Goal: Task Accomplishment & Management: Manage account settings

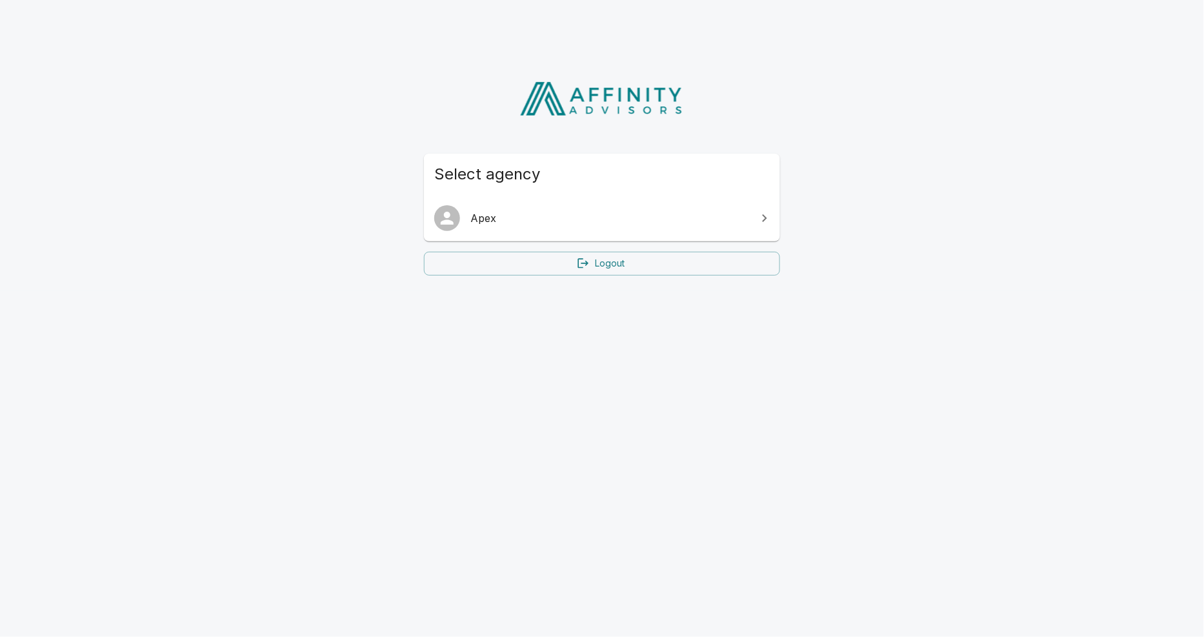
click at [548, 230] on link "Apex" at bounding box center [602, 218] width 356 height 36
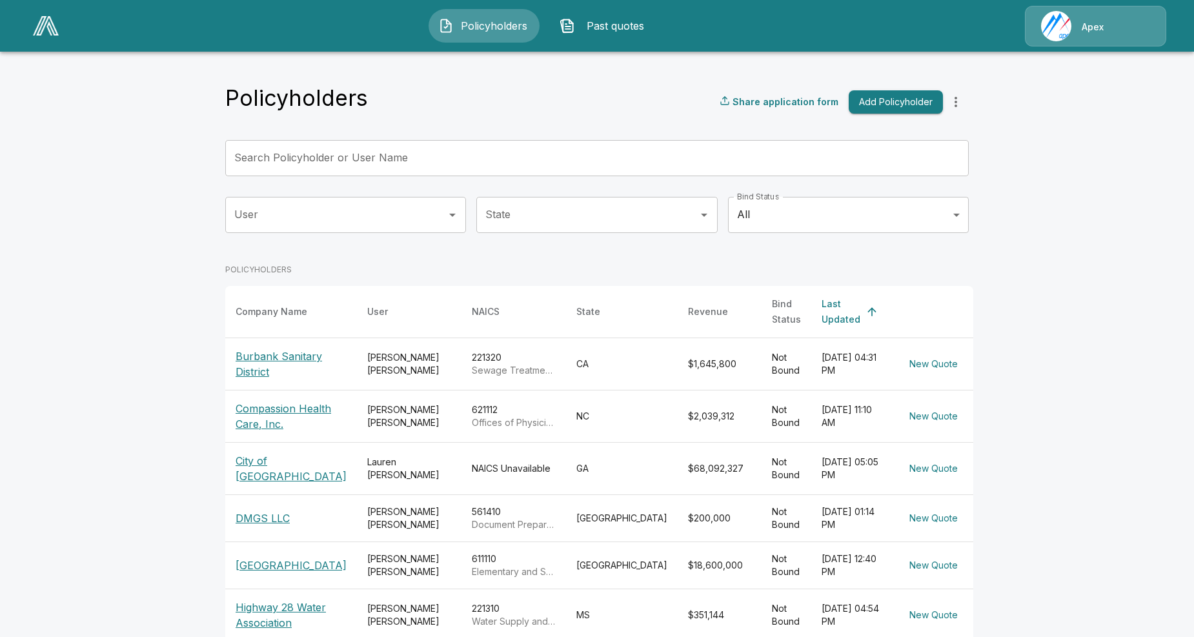
click at [261, 348] on p "Burbank Sanitary District" at bounding box center [290, 363] width 111 height 31
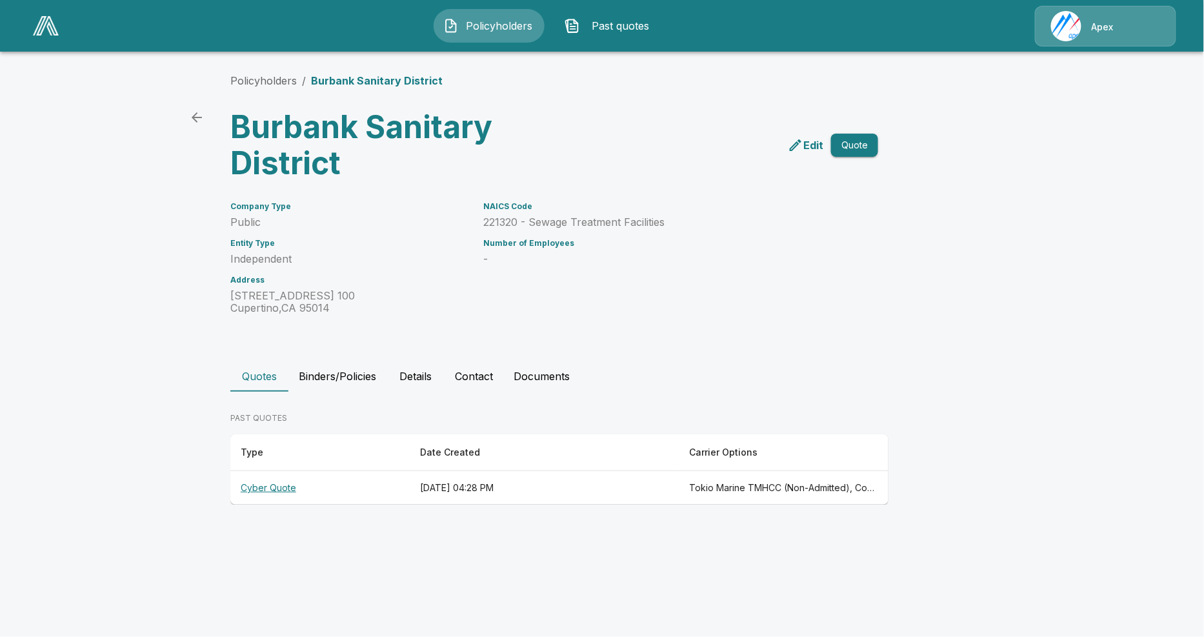
click at [247, 486] on th "Cyber Quote" at bounding box center [319, 488] width 179 height 34
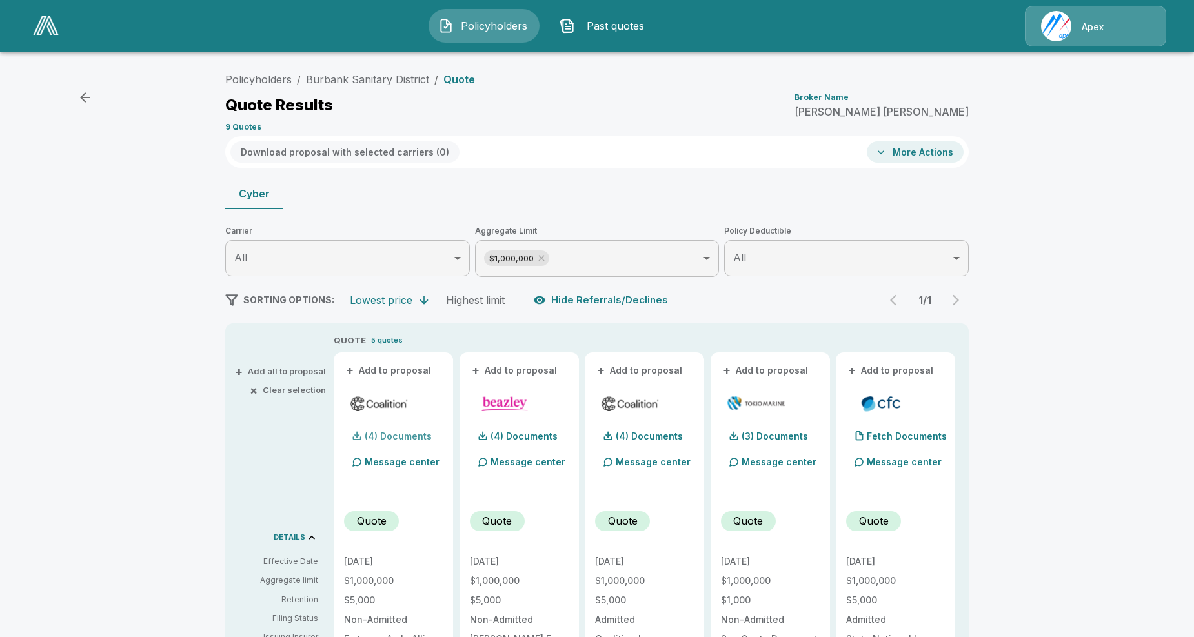
scroll to position [72, 0]
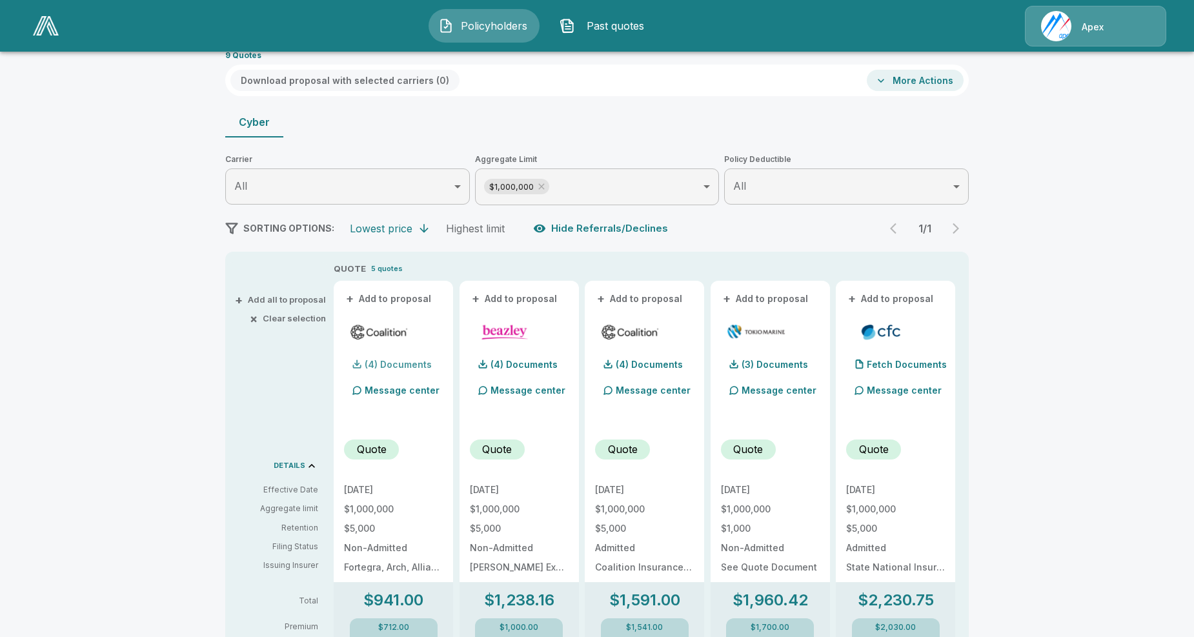
click at [410, 366] on p "(4) Documents" at bounding box center [398, 364] width 67 height 9
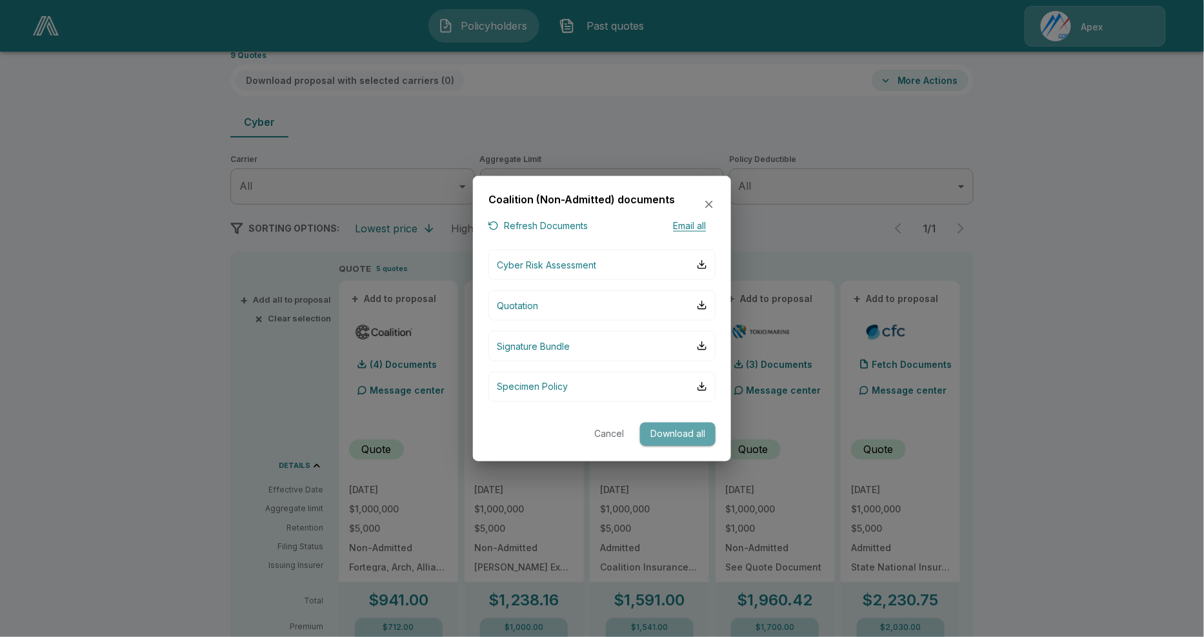
click at [688, 429] on button "Download all" at bounding box center [677, 434] width 75 height 24
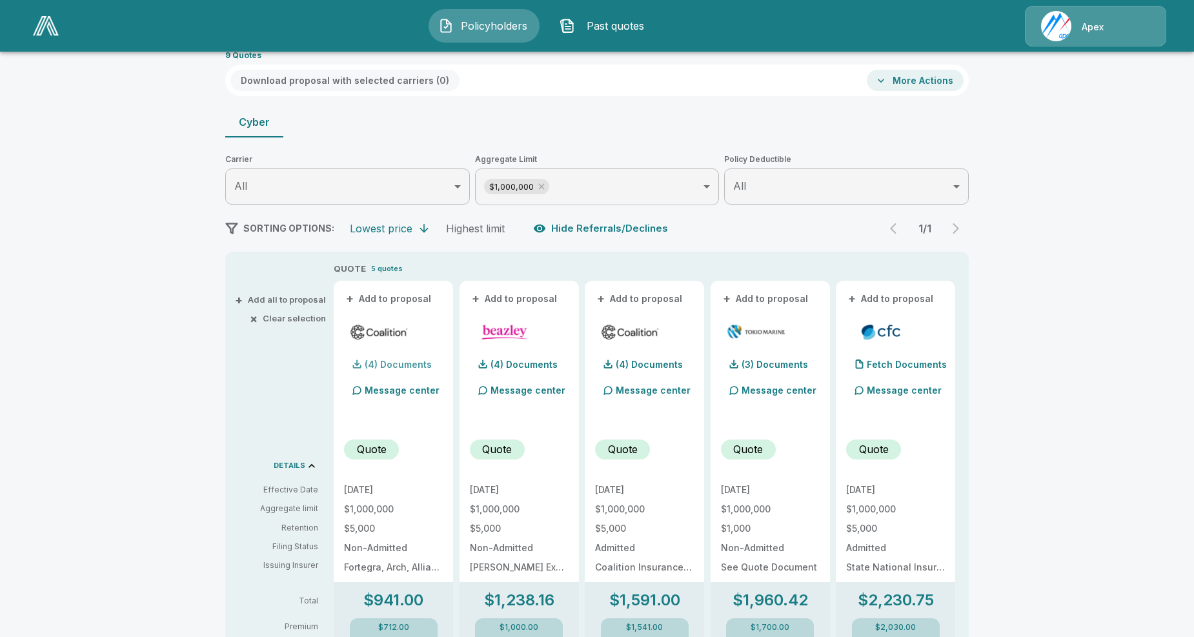
scroll to position [143, 0]
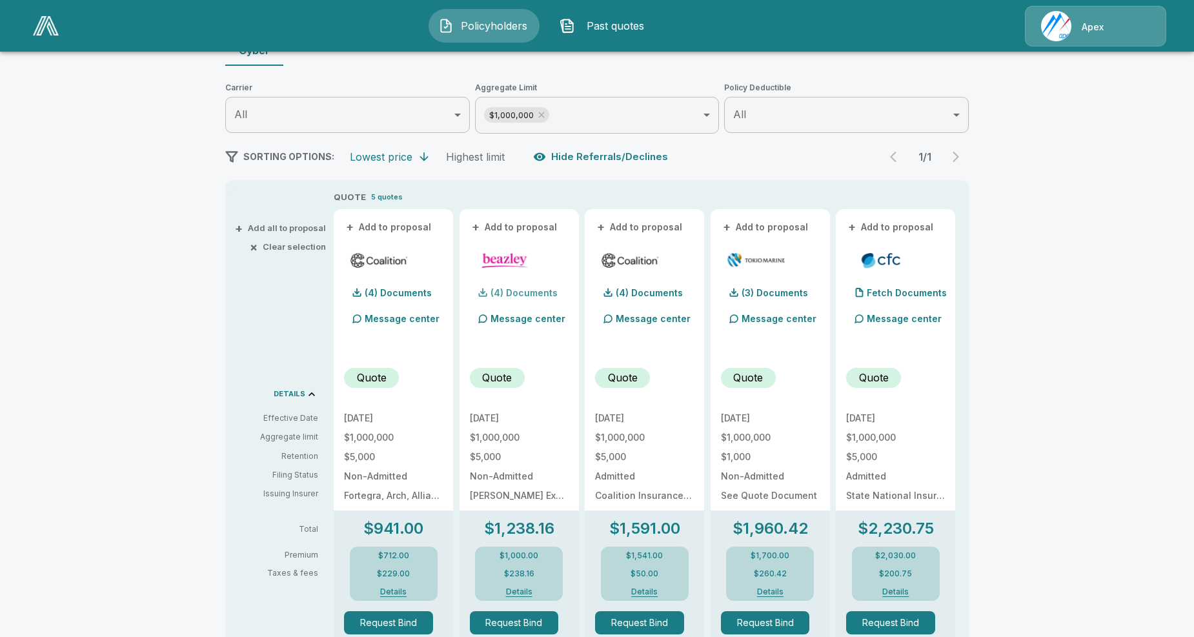
click at [534, 293] on p "(4) Documents" at bounding box center [523, 292] width 67 height 9
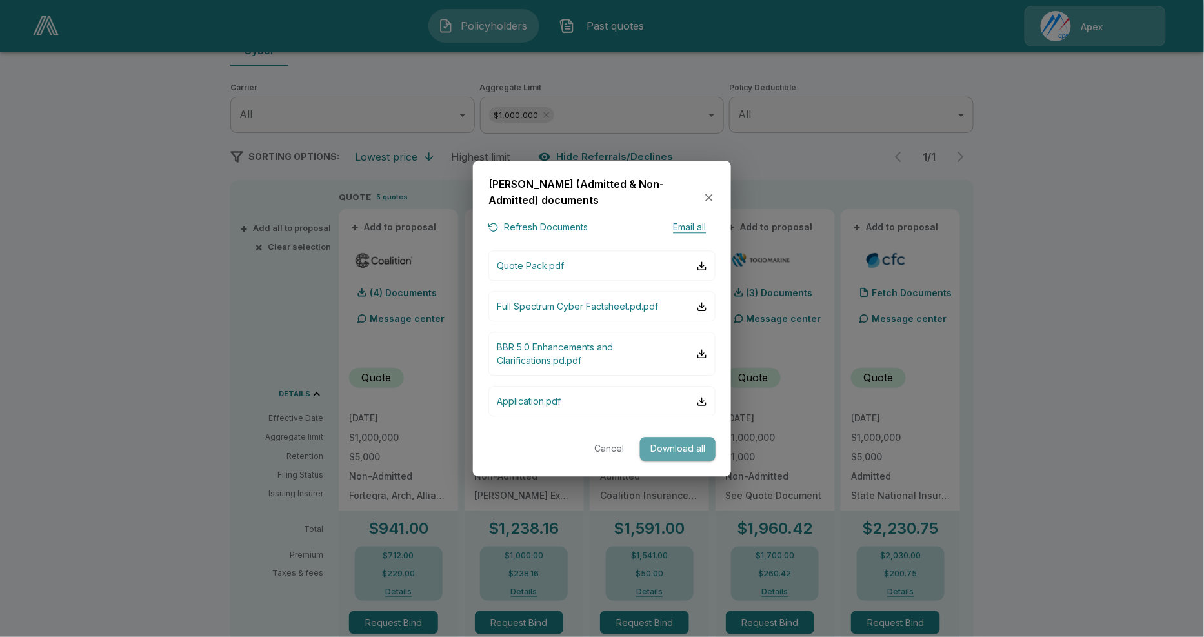
click at [674, 457] on button "Download all" at bounding box center [677, 449] width 75 height 24
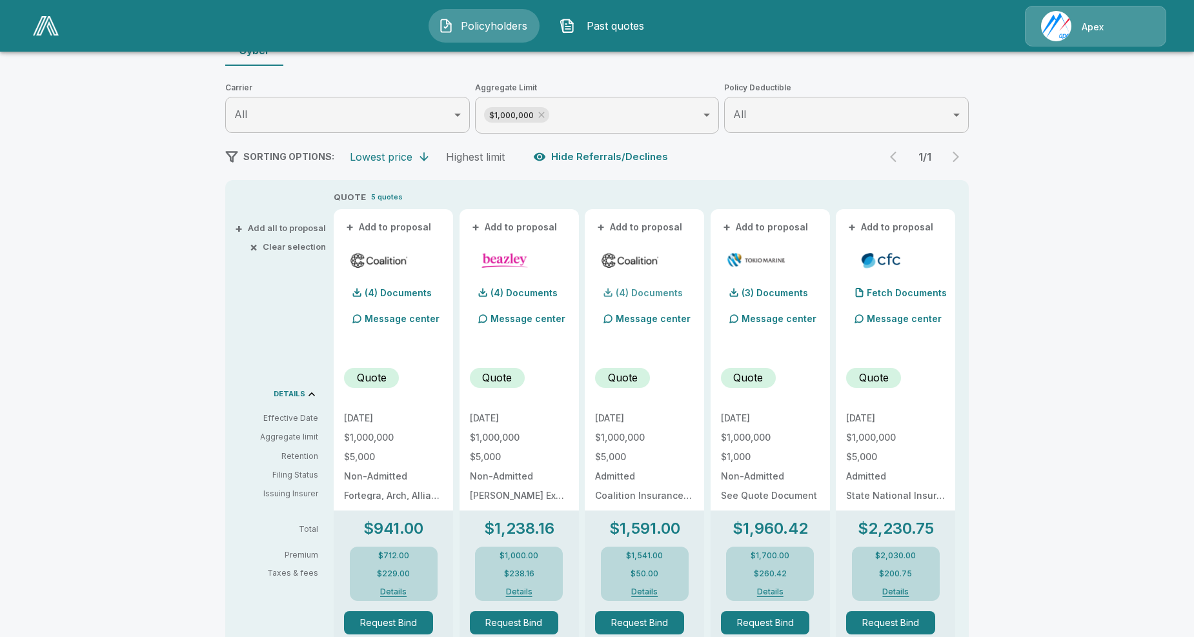
click at [633, 294] on p "(4) Documents" at bounding box center [649, 292] width 67 height 9
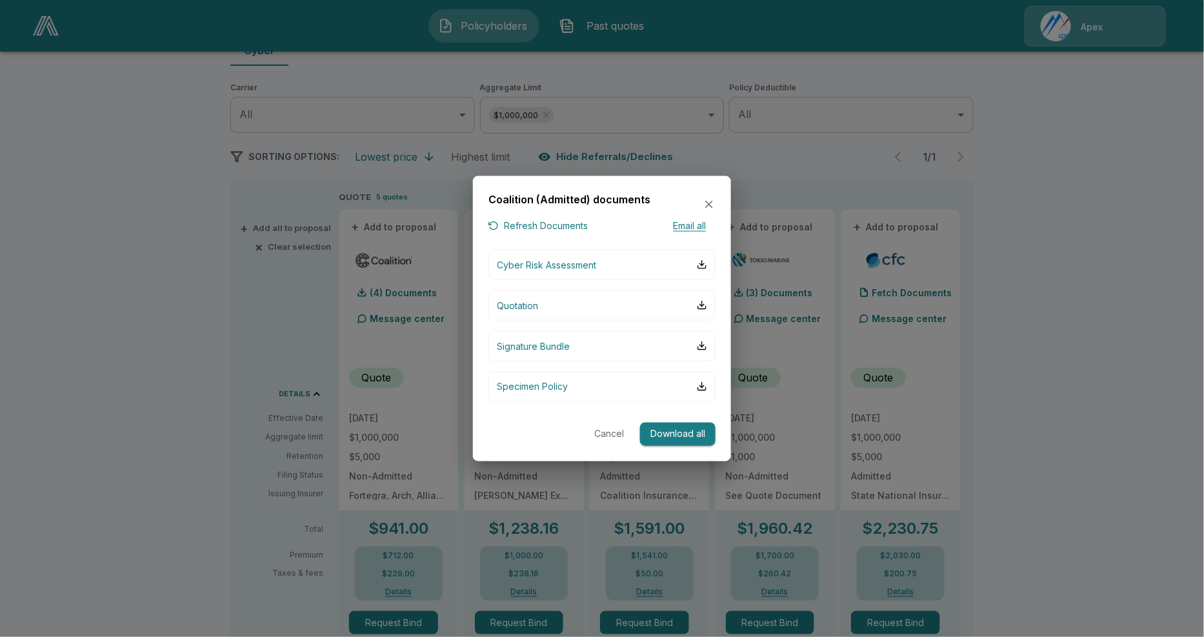
click at [705, 428] on button "Download all" at bounding box center [677, 434] width 75 height 24
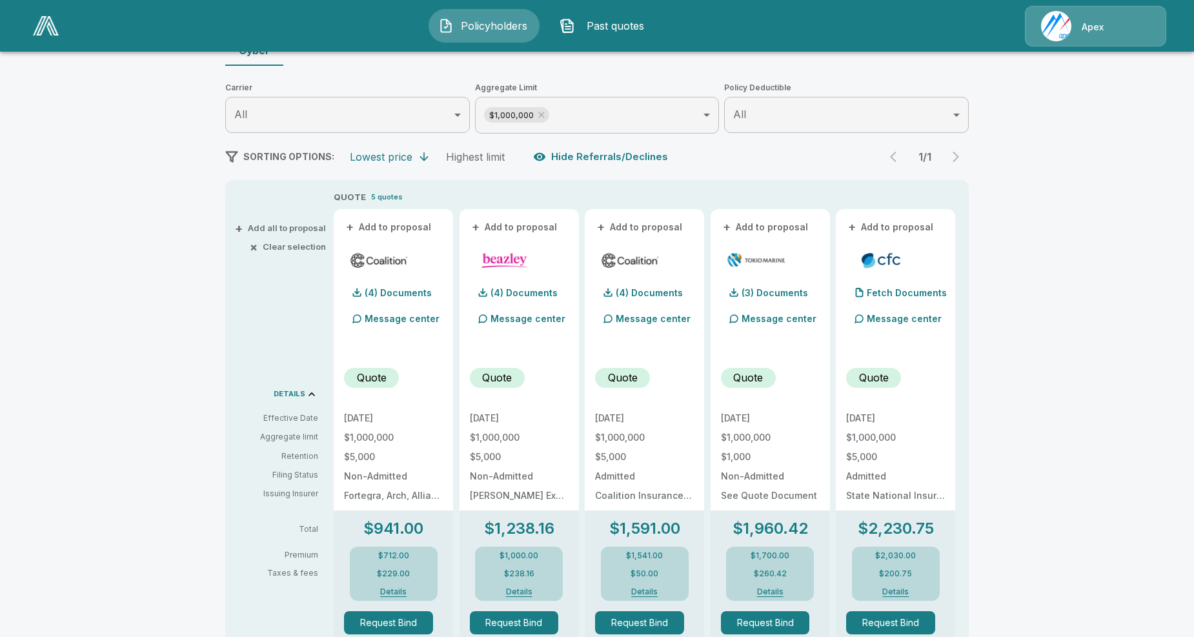
click at [112, 182] on div "Policyholders / Burbank Sanitary District / Quote Quote Results Broker Name Dav…" at bounding box center [597, 536] width 1194 height 1236
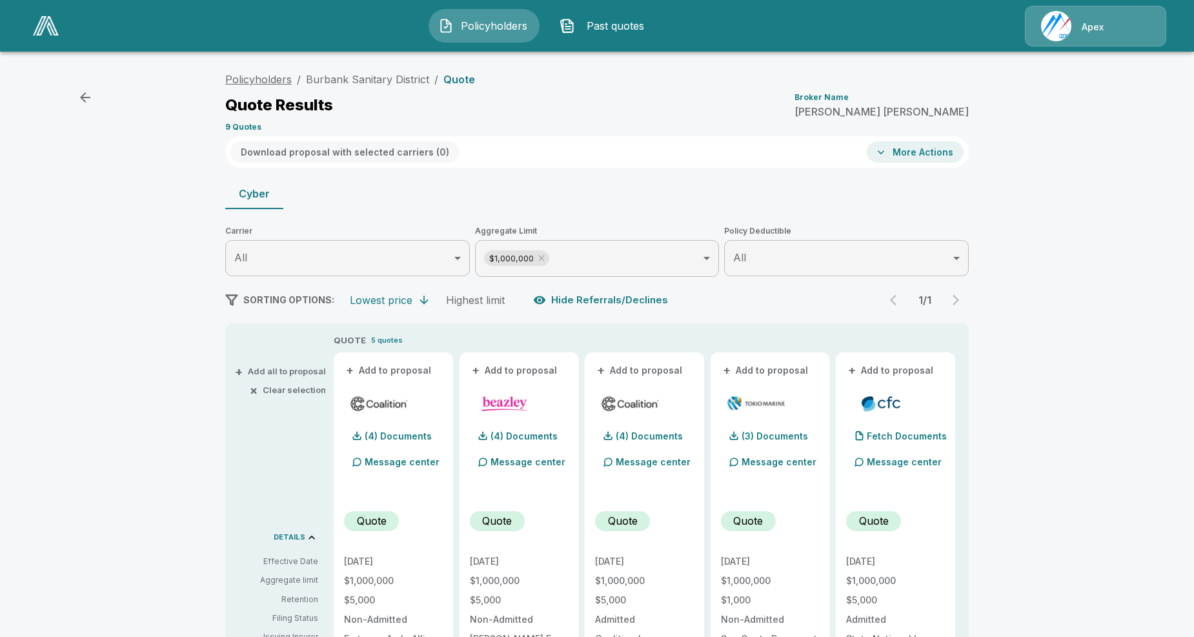
click at [287, 78] on link "Policyholders" at bounding box center [258, 79] width 66 height 13
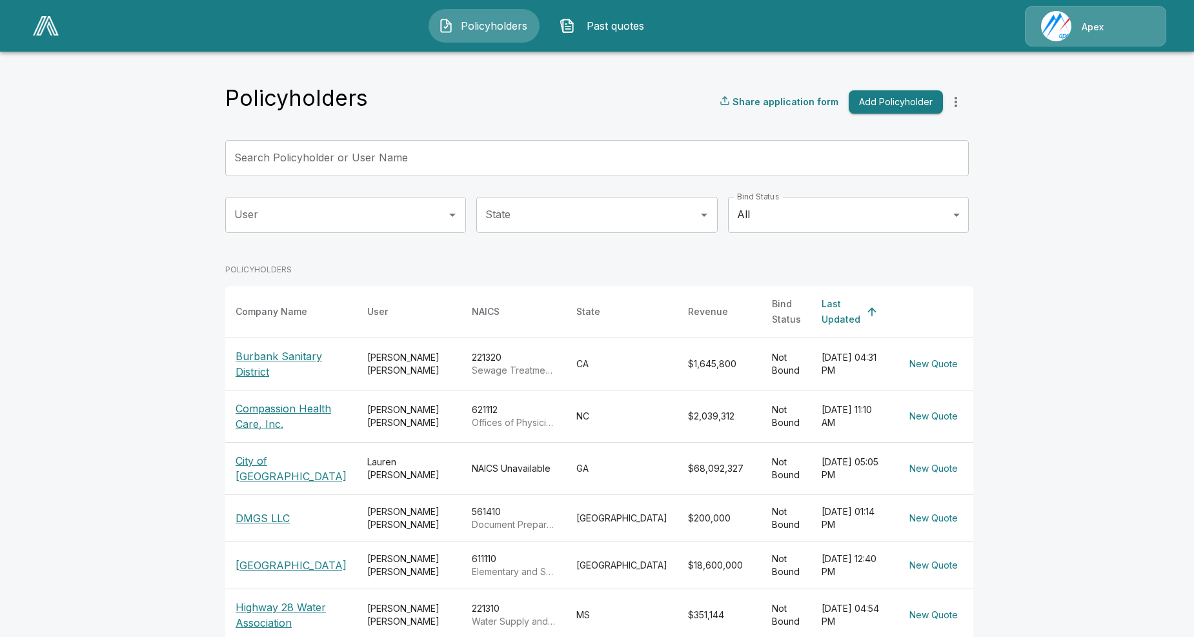
click at [426, 159] on input "Search Policyholder or User Name" at bounding box center [589, 158] width 729 height 36
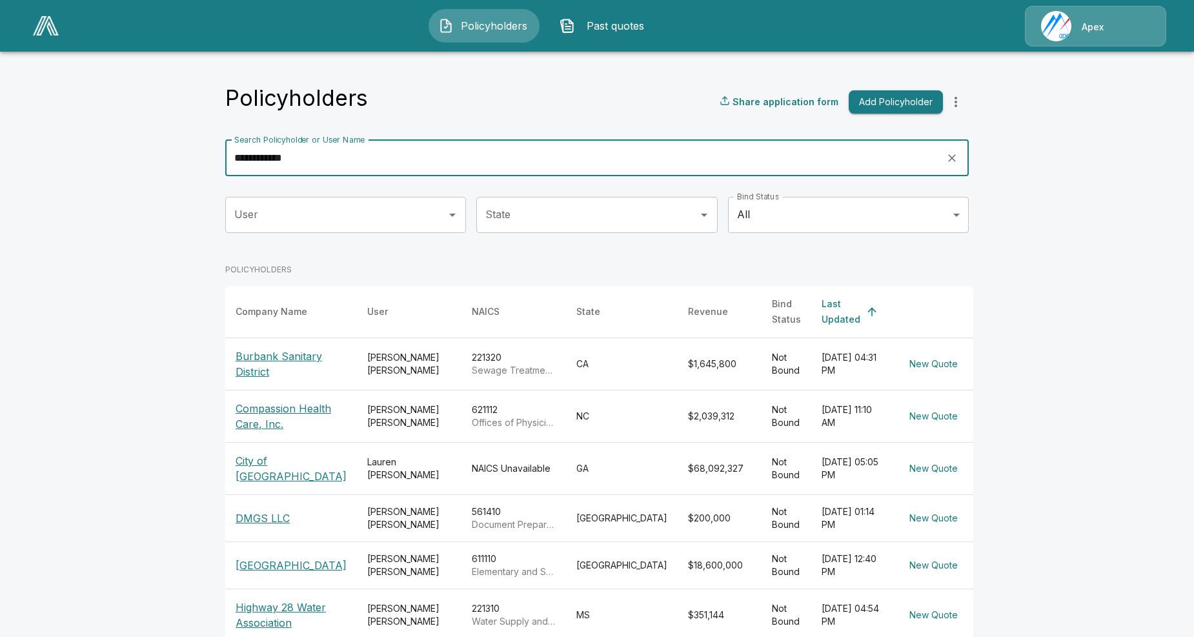
type input "**********"
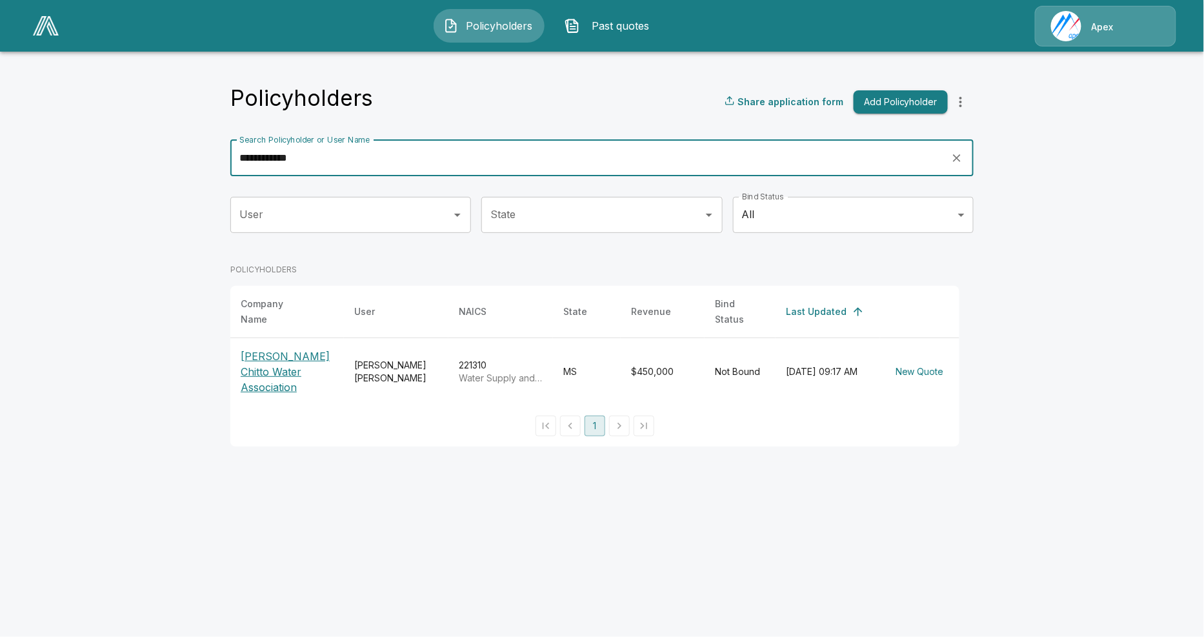
click at [277, 348] on p "Bogue Chitto Water Association" at bounding box center [287, 371] width 93 height 46
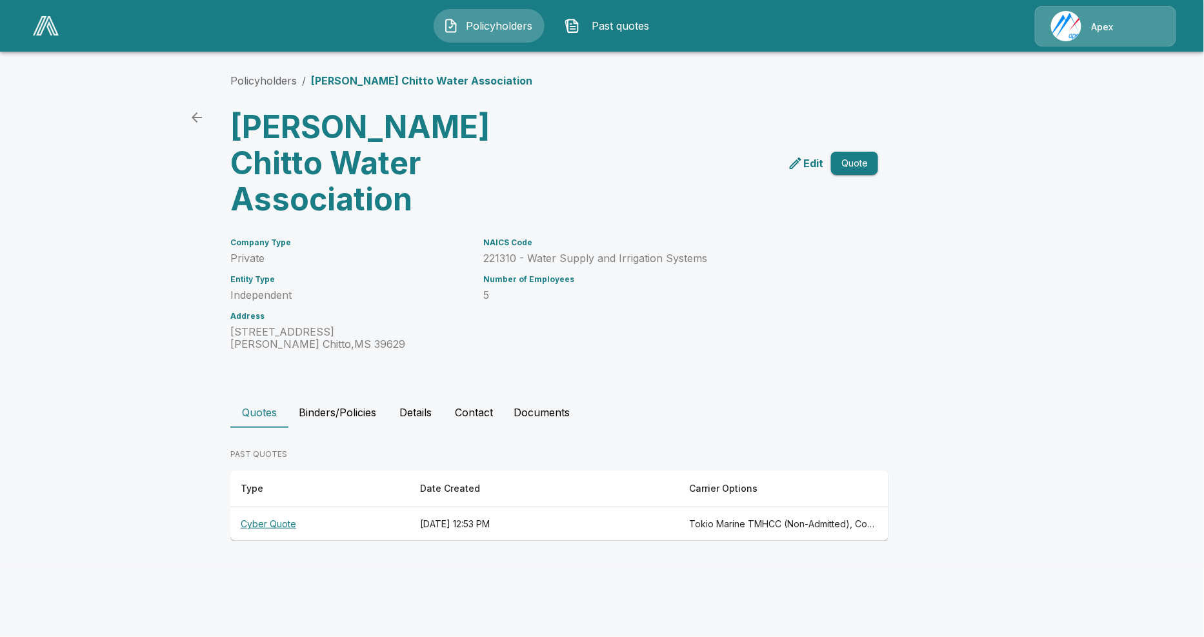
click at [267, 507] on th "Cyber Quote" at bounding box center [319, 524] width 179 height 34
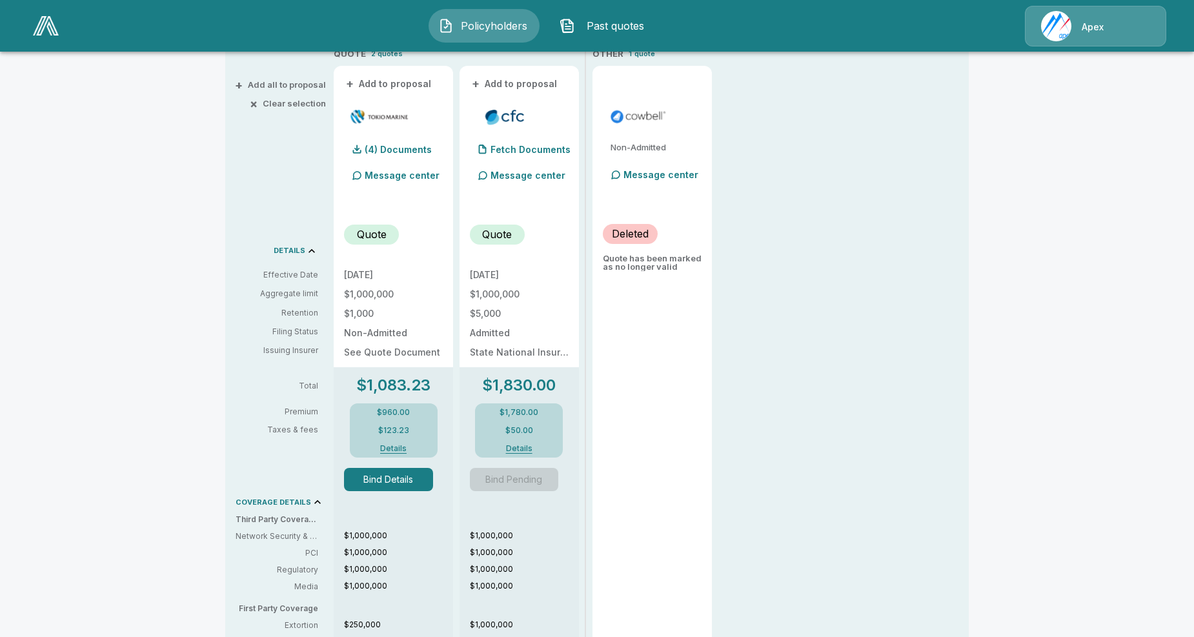
scroll to position [72, 0]
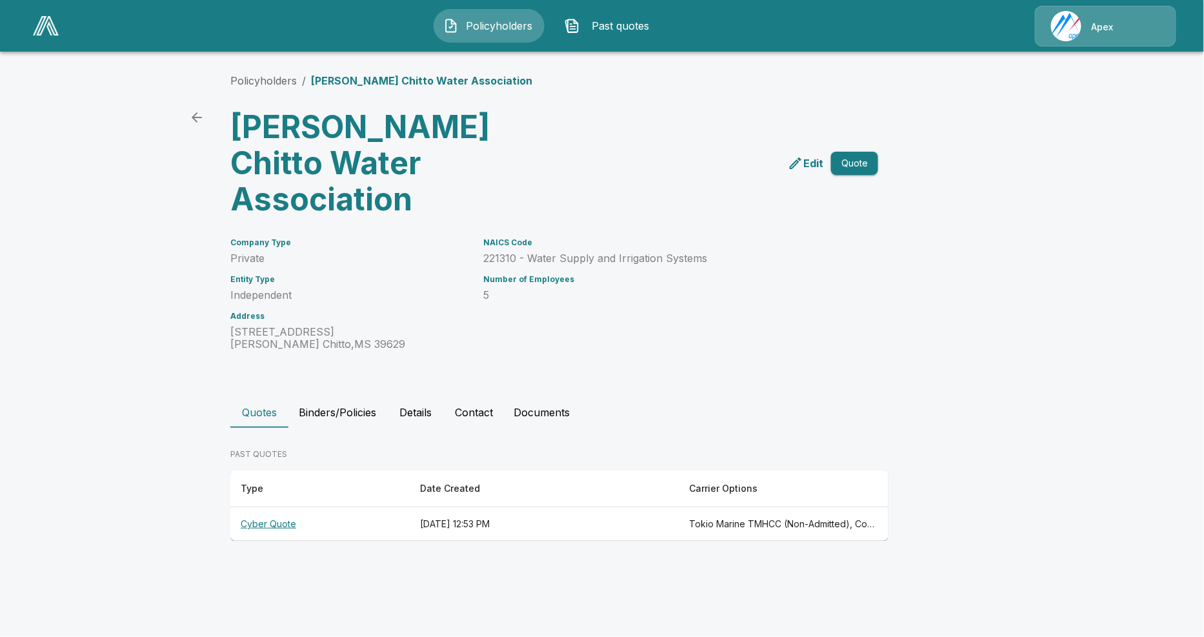
click at [185, 120] on link "back" at bounding box center [197, 118] width 26 height 26
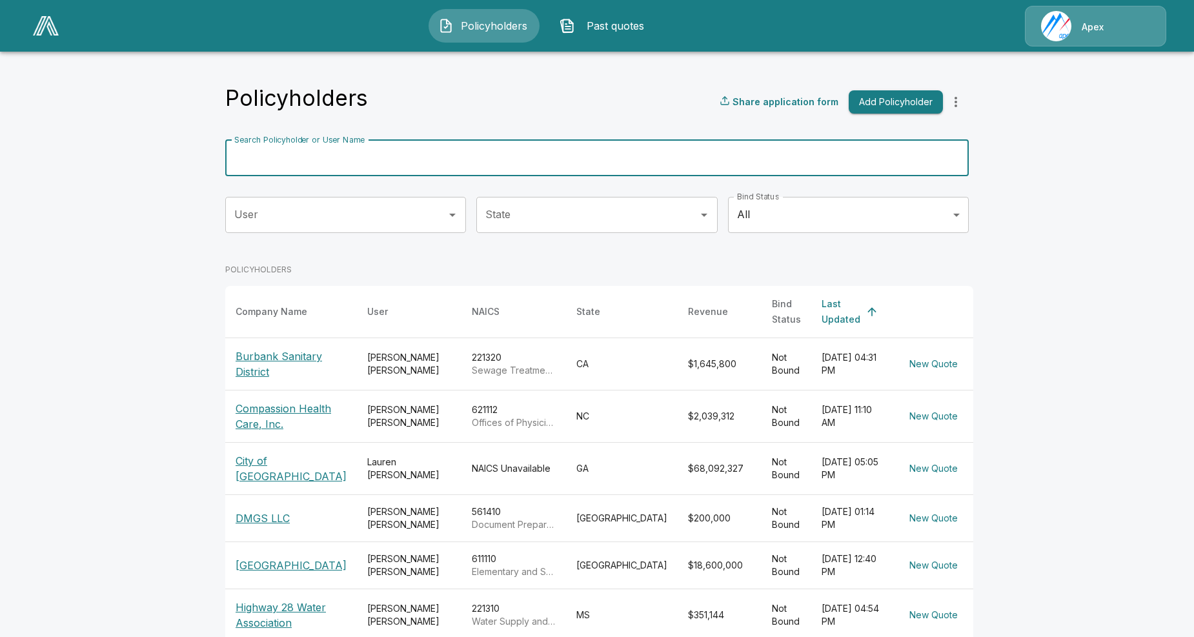
click at [286, 155] on input "Search Policyholder or User Name" at bounding box center [589, 158] width 729 height 36
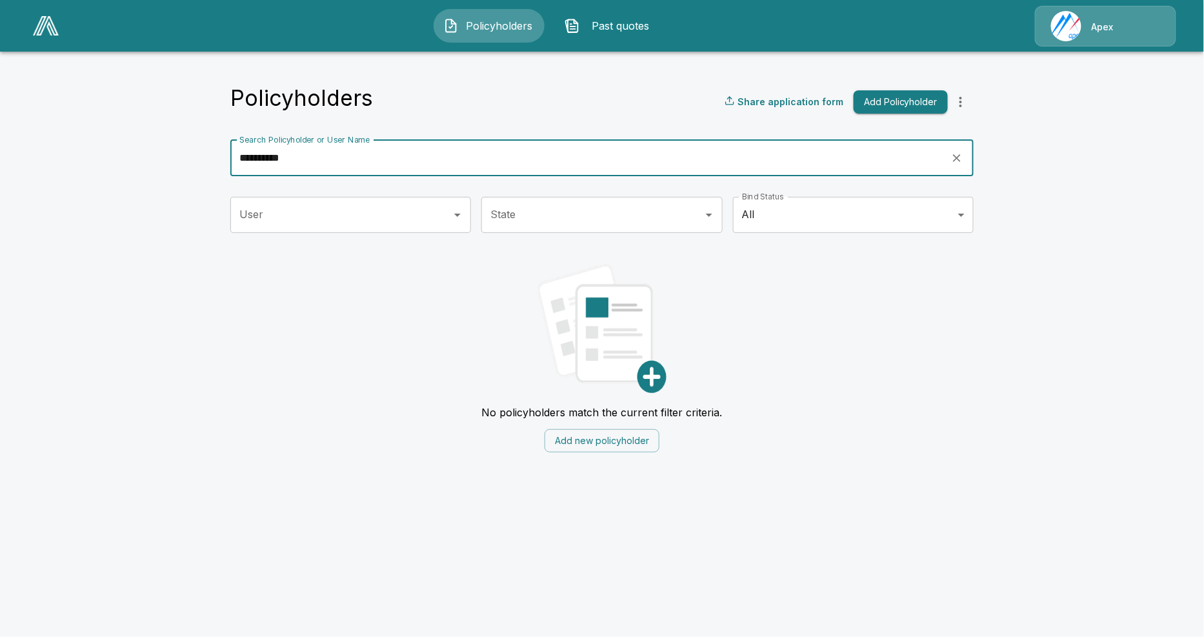
click at [326, 157] on input "**********" at bounding box center [586, 158] width 712 height 36
drag, startPoint x: 314, startPoint y: 163, endPoint x: 135, endPoint y: 157, distance: 178.2
click at [141, 154] on main "**********" at bounding box center [602, 234] width 1204 height 468
type input "**********"
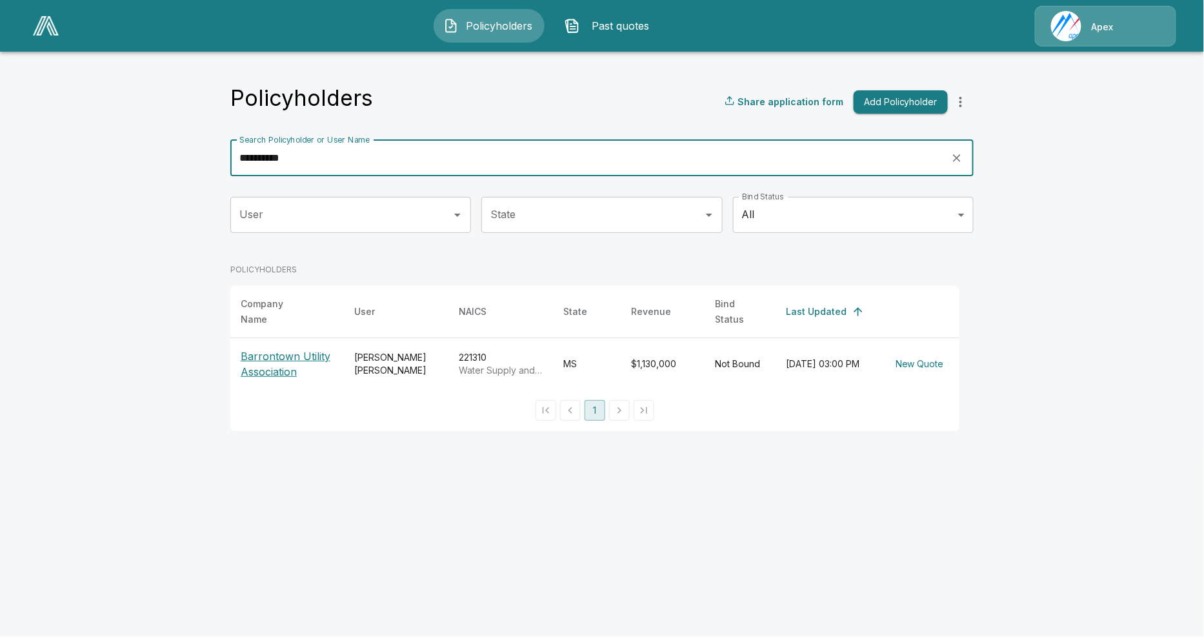
click at [252, 359] on p "Barrontown Utility Association" at bounding box center [287, 363] width 93 height 31
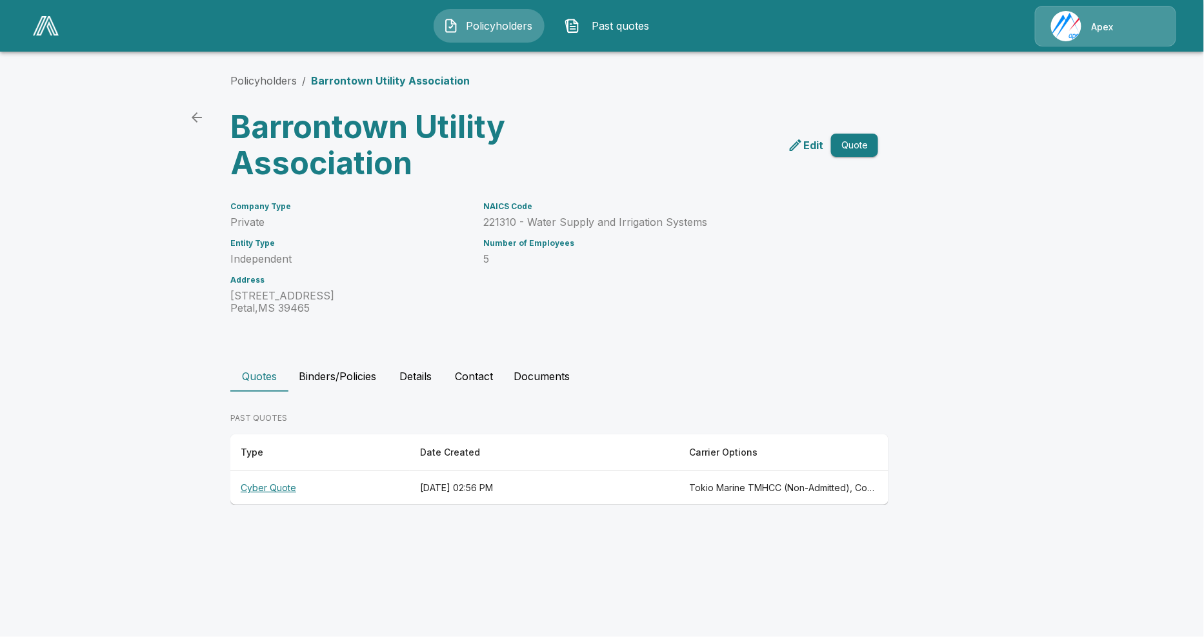
click at [253, 488] on th "Cyber Quote" at bounding box center [319, 488] width 179 height 34
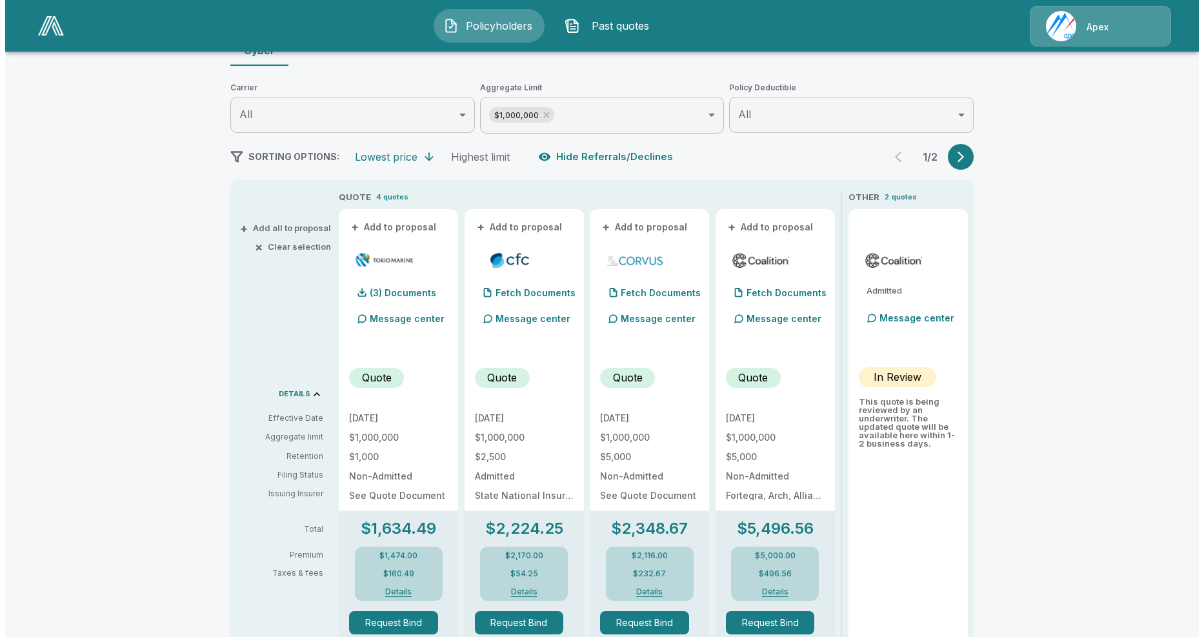
scroll to position [215, 0]
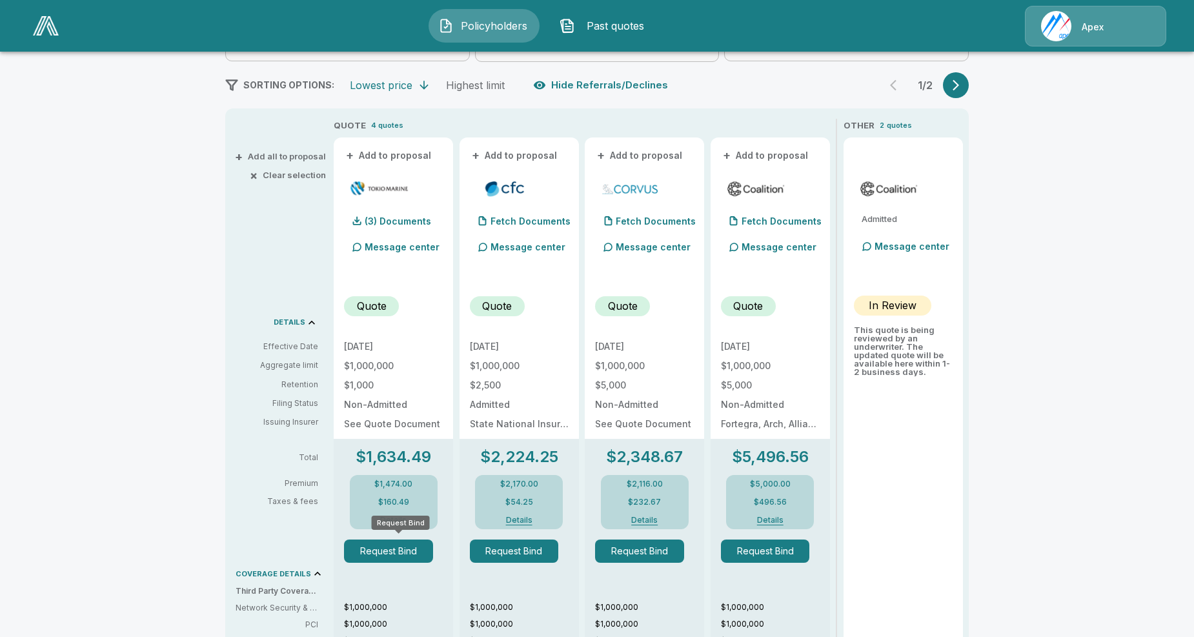
click at [394, 551] on button "Request Bind" at bounding box center [388, 550] width 89 height 23
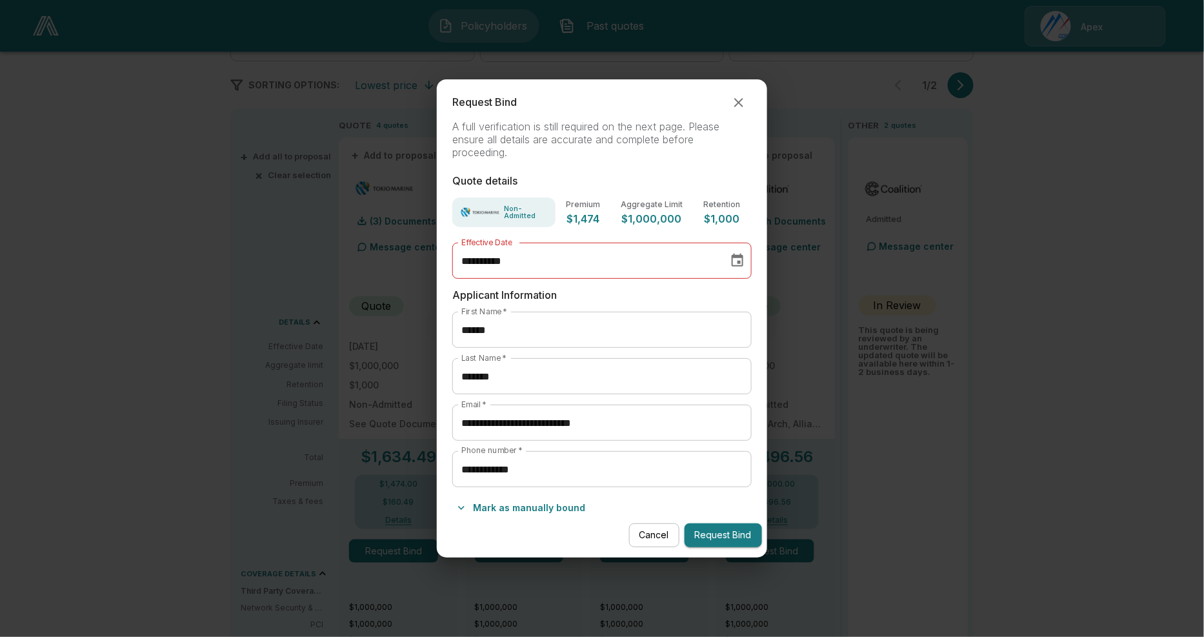
click at [736, 259] on icon "Choose date, selected date is Jul 15, 2025" at bounding box center [737, 260] width 15 height 15
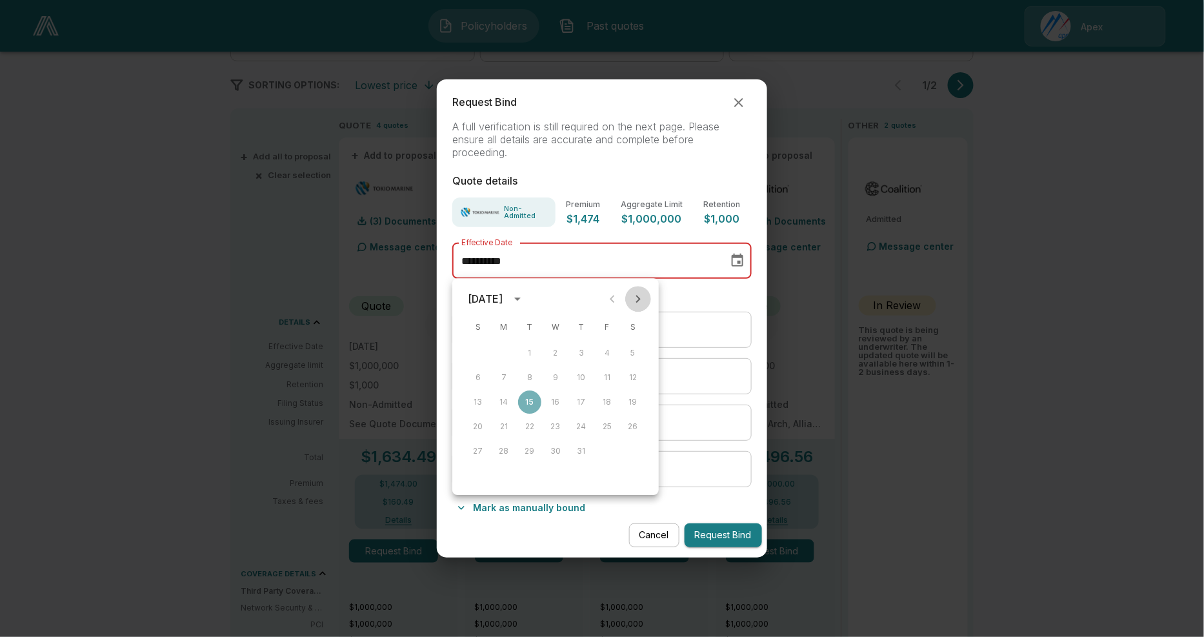
click at [637, 302] on icon "Next month" at bounding box center [637, 298] width 15 height 15
click at [497, 401] on button "15" at bounding box center [503, 401] width 23 height 23
type input "**********"
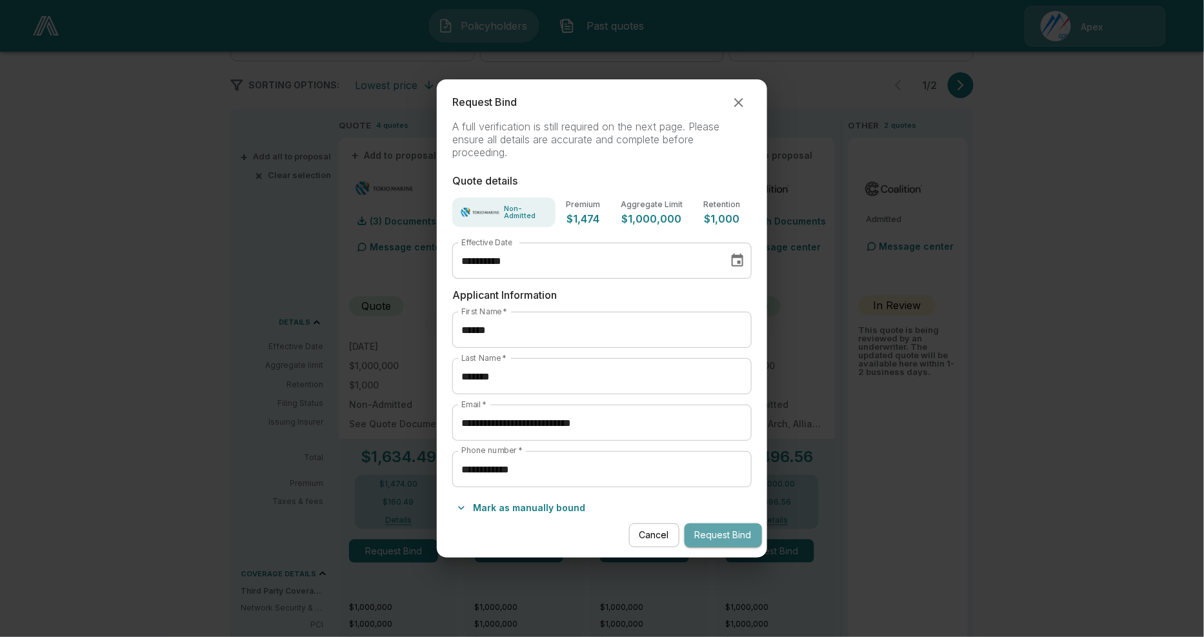
click at [725, 531] on button "Request Bind" at bounding box center [723, 535] width 77 height 24
click at [706, 534] on button "Request Bind" at bounding box center [723, 535] width 77 height 24
click at [520, 511] on button "Mark as manually bound" at bounding box center [521, 507] width 138 height 21
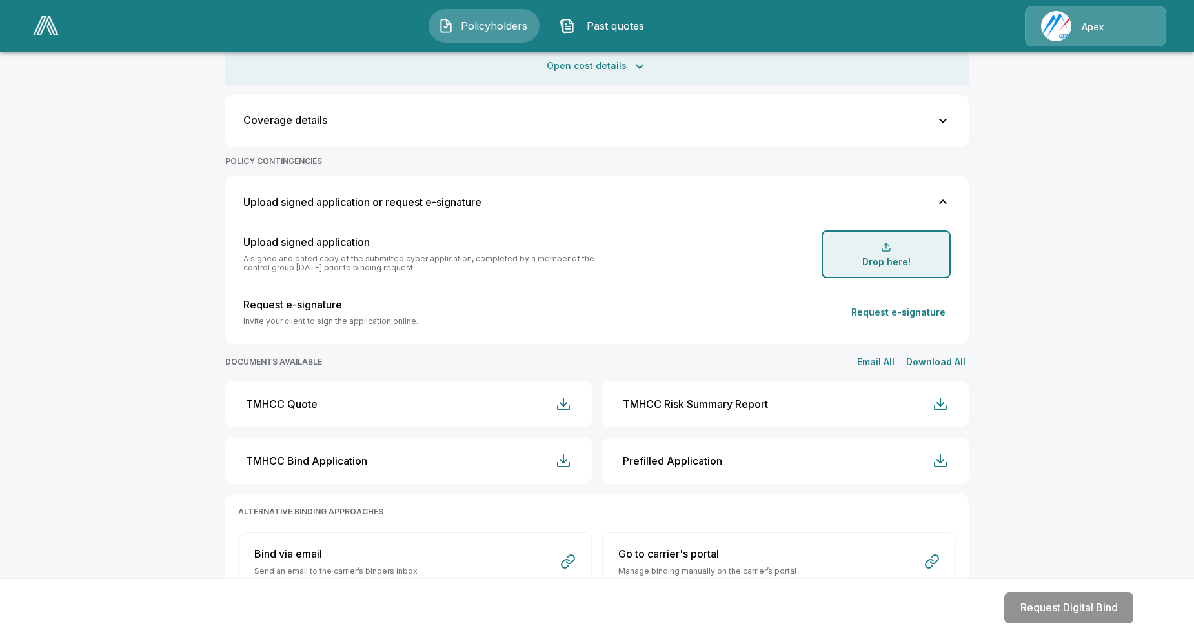
scroll to position [494, 0]
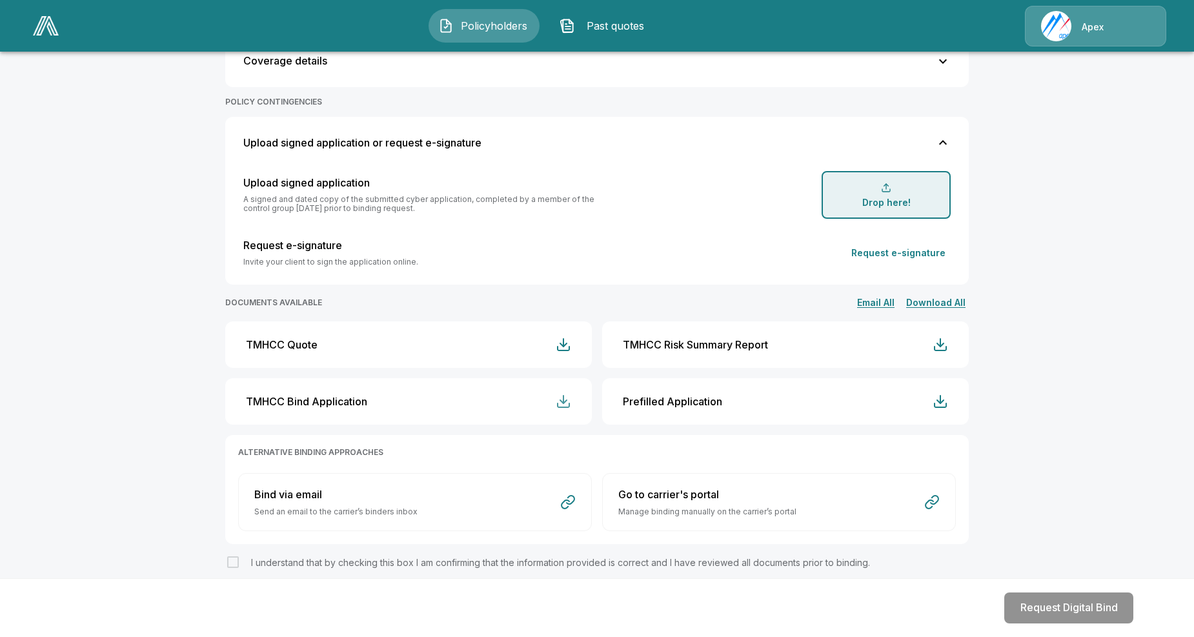
click at [571, 396] on div "button" at bounding box center [562, 401] width 15 height 15
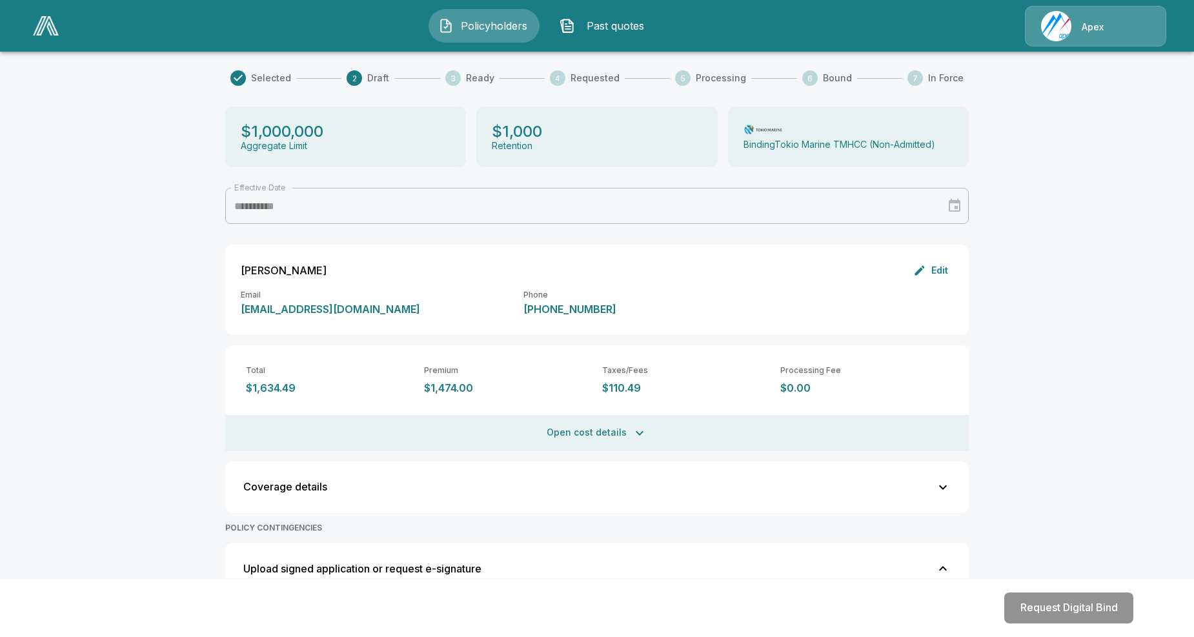
scroll to position [0, 0]
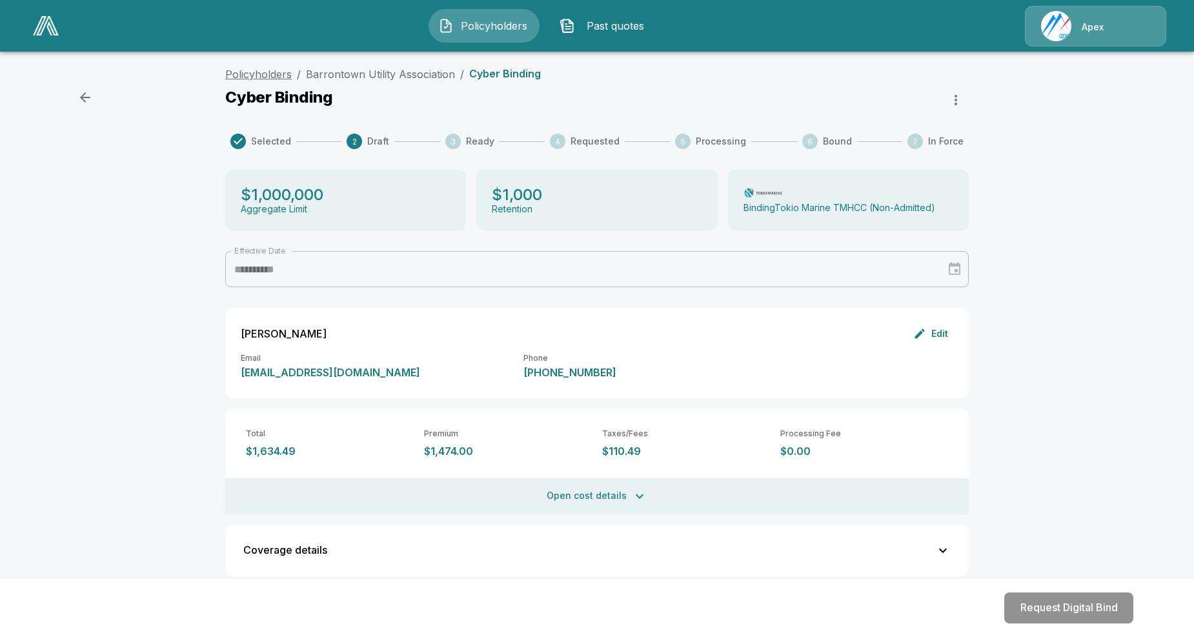
click at [252, 74] on link "Policyholders" at bounding box center [258, 74] width 66 height 13
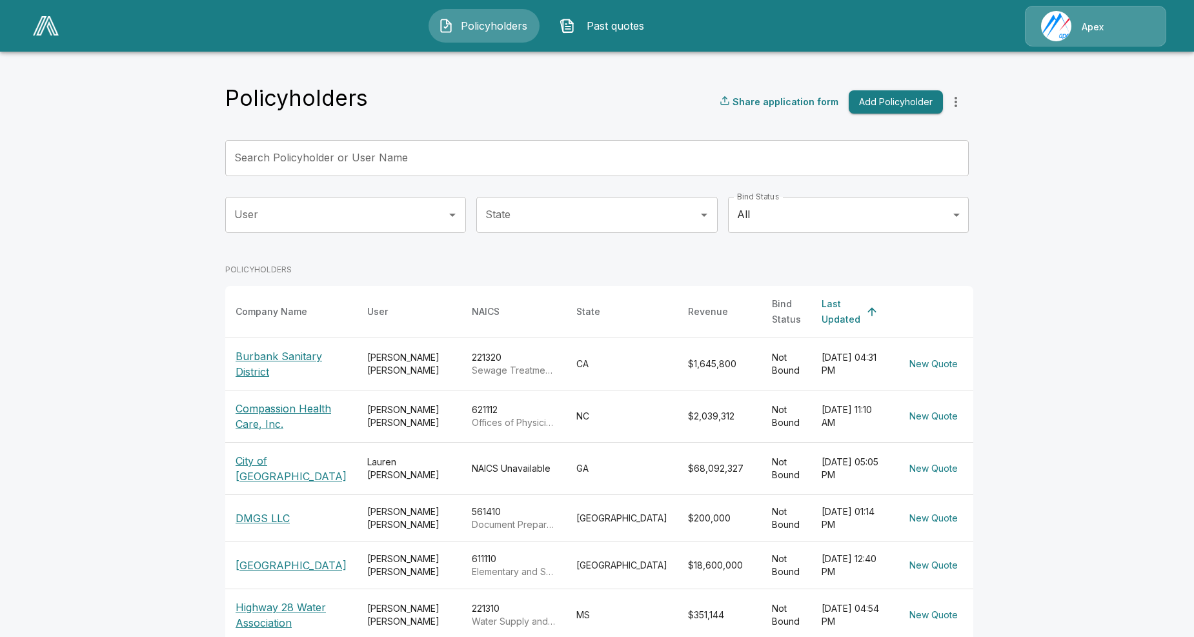
click at [426, 158] on input "Search Policyholder or User Name" at bounding box center [589, 158] width 729 height 36
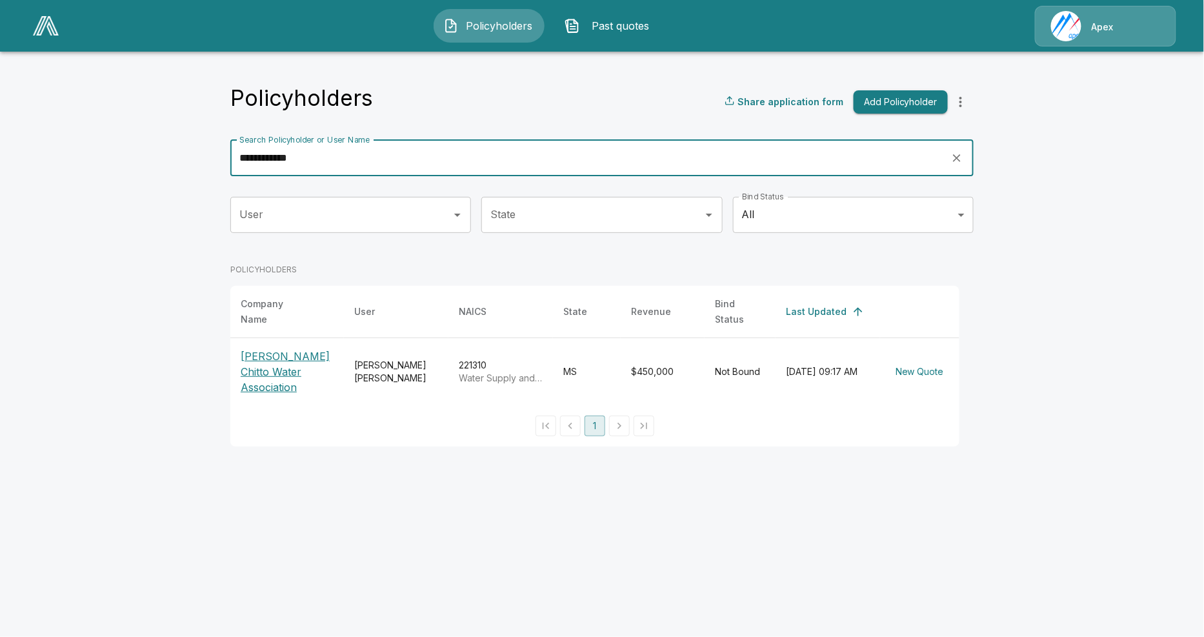
type input "**********"
click at [306, 361] on p "[PERSON_NAME] Chitto Water Association" at bounding box center [287, 371] width 93 height 46
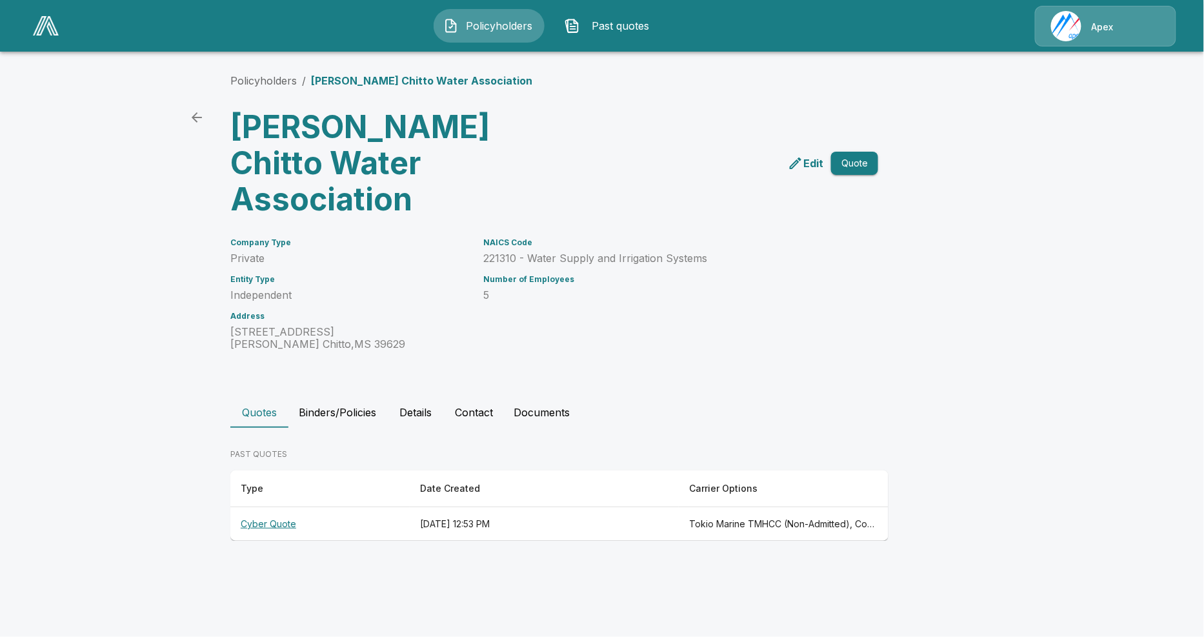
click at [280, 507] on th "Cyber Quote" at bounding box center [319, 524] width 179 height 34
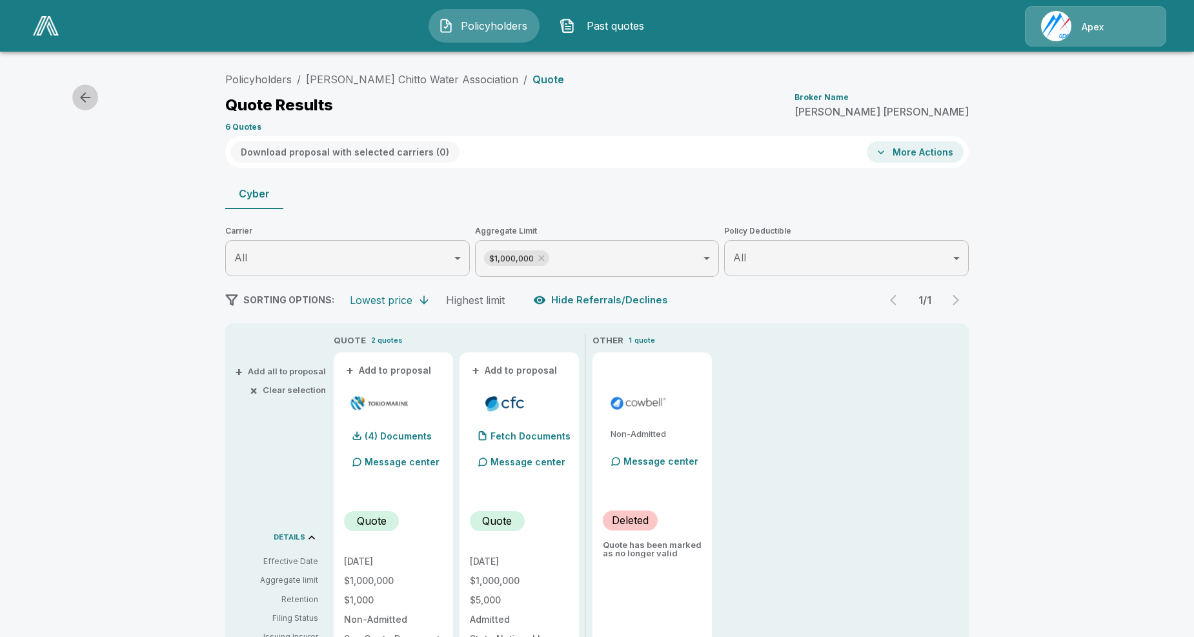
click at [92, 98] on icon "button" at bounding box center [84, 97] width 15 height 15
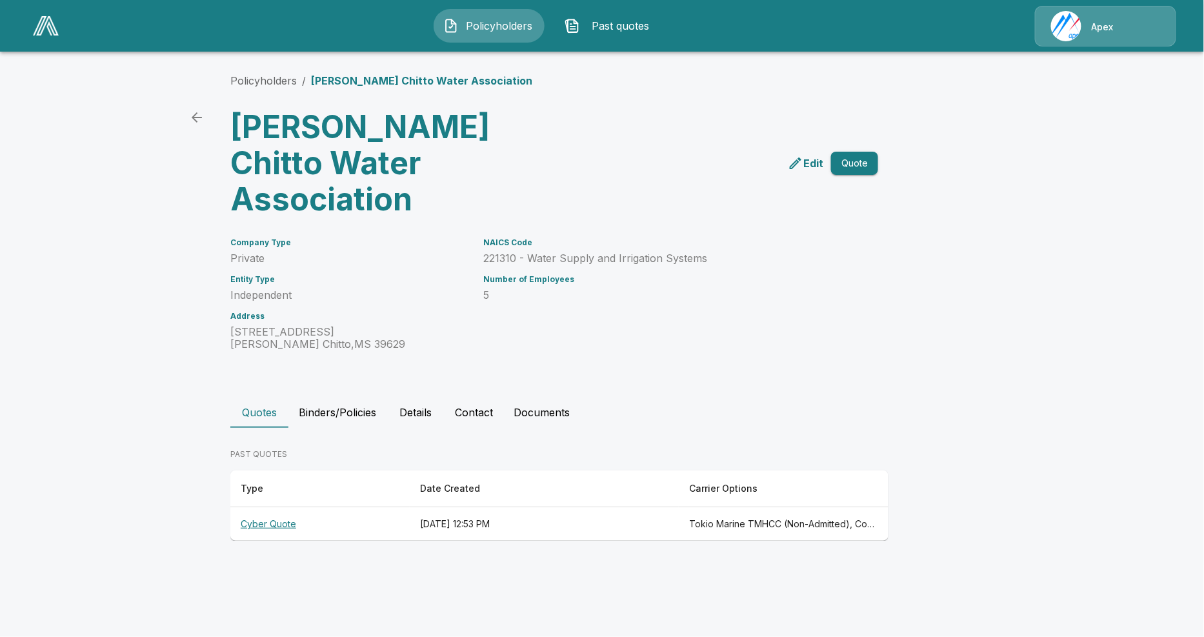
click at [809, 155] on p "Edit" at bounding box center [813, 162] width 20 height 15
click at [201, 111] on icon "back" at bounding box center [196, 117] width 15 height 15
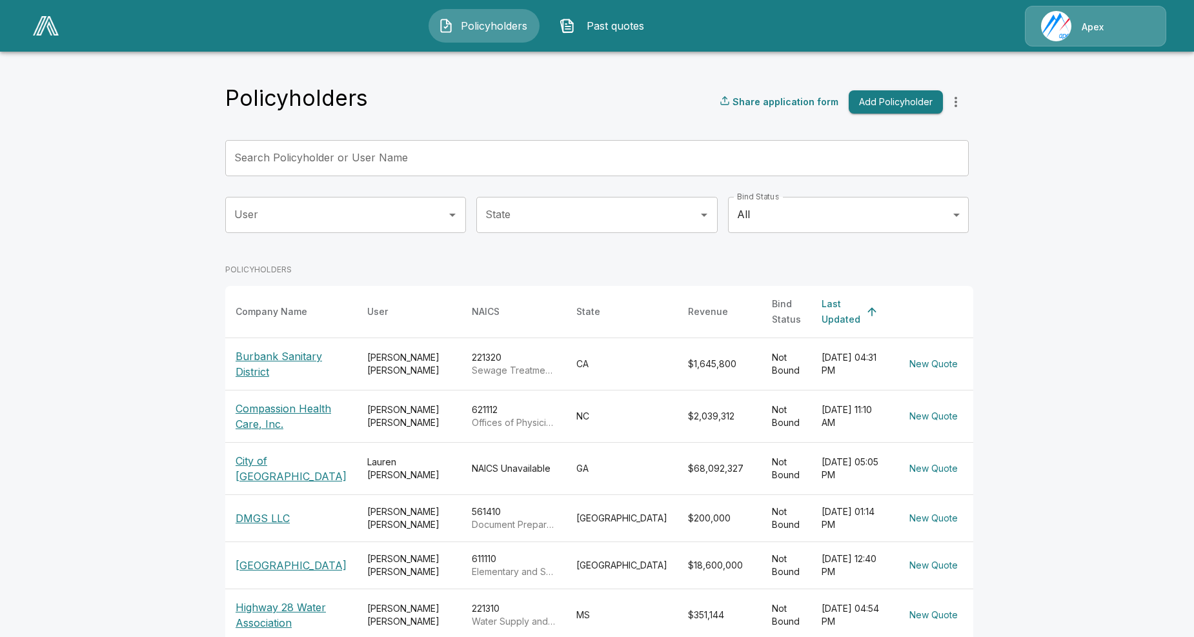
click at [326, 159] on input "Search Policyholder or User Name" at bounding box center [589, 158] width 729 height 36
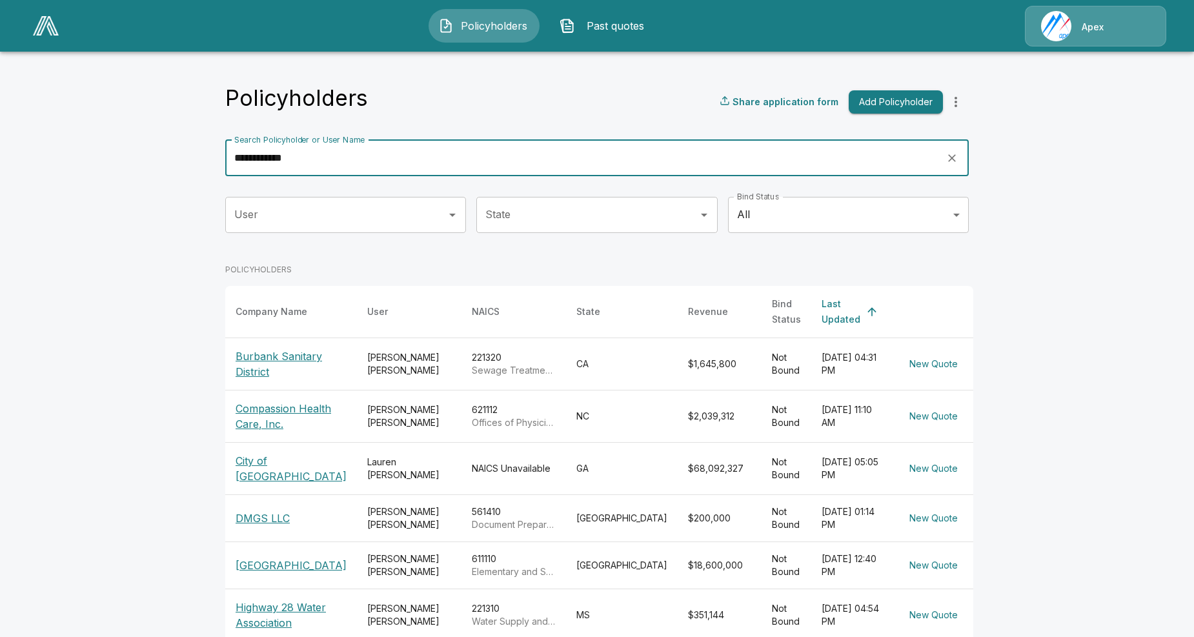
type input "**********"
